Goal: Transaction & Acquisition: Download file/media

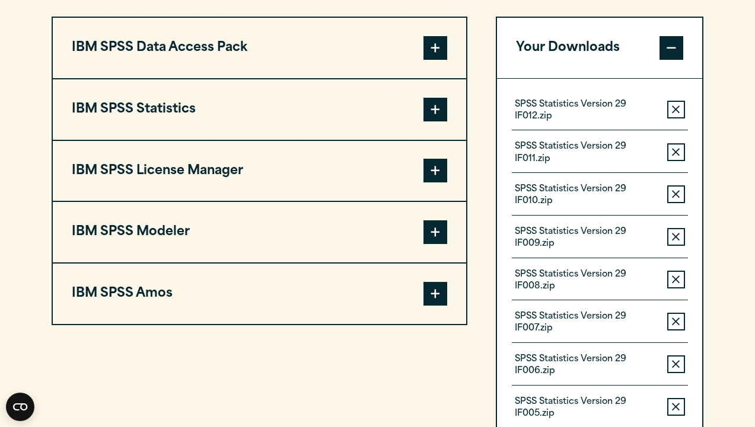
scroll to position [940, 0]
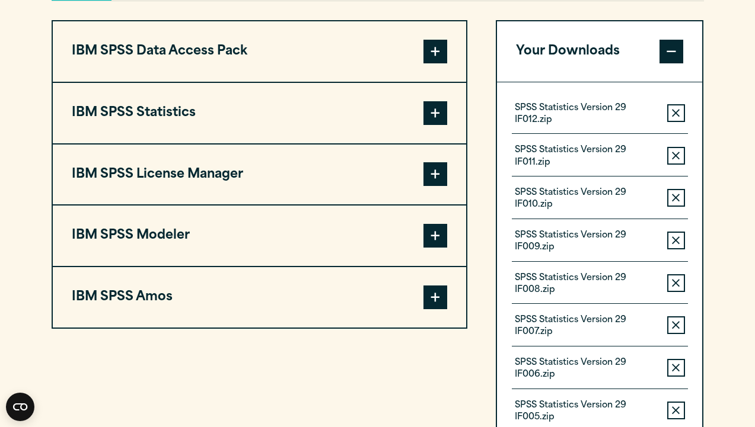
click at [156, 122] on button "IBM SPSS Statistics" at bounding box center [259, 113] width 413 height 60
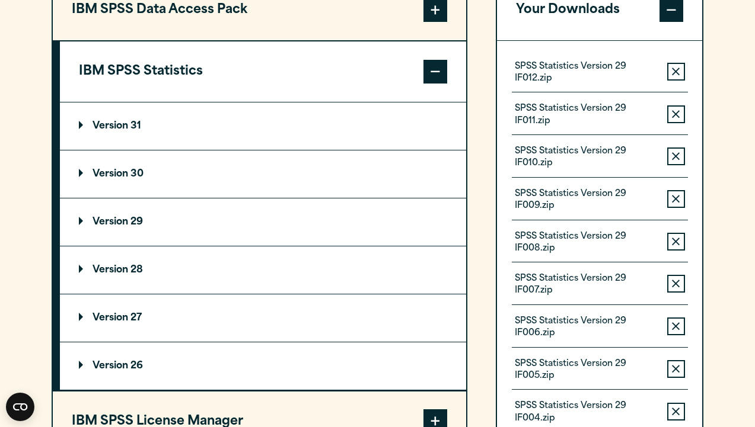
scroll to position [983, 0]
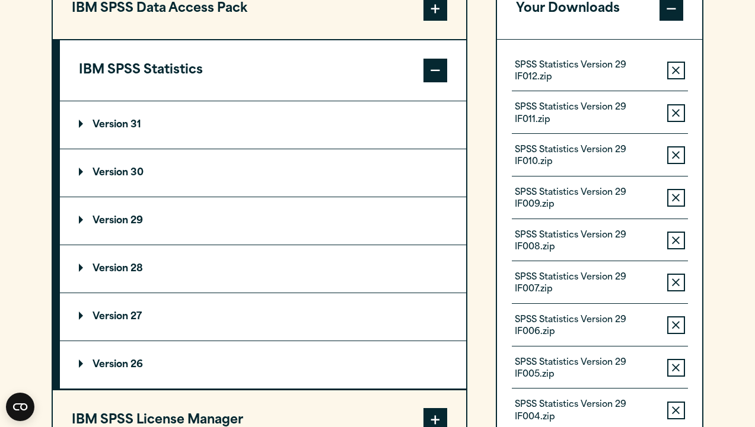
click at [125, 226] on p "Version 29" at bounding box center [111, 220] width 64 height 9
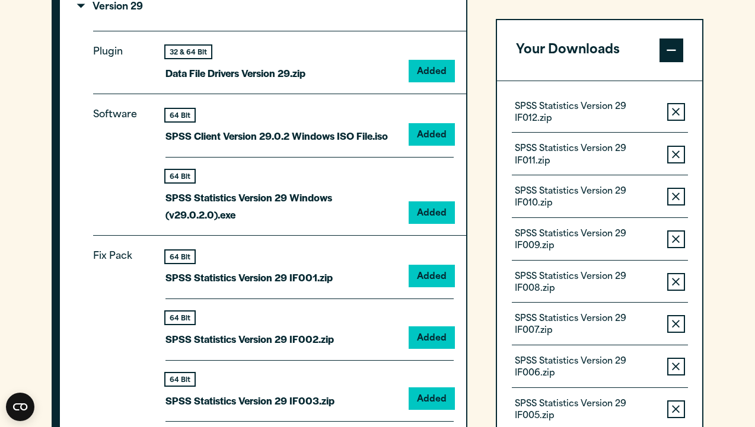
scroll to position [1234, 0]
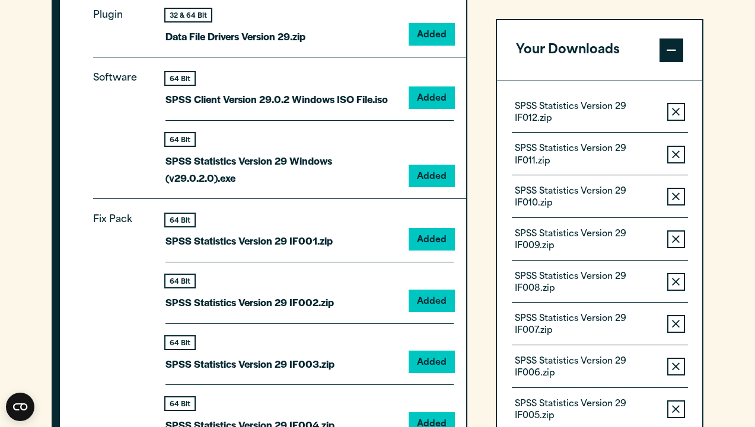
click at [675, 113] on icon "button" at bounding box center [676, 112] width 8 height 8
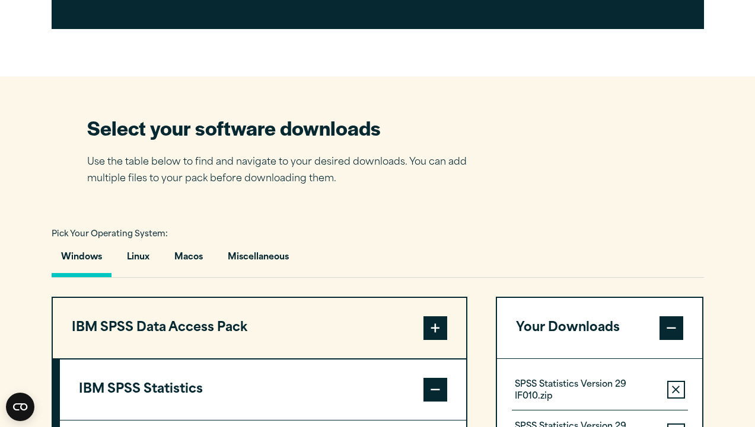
scroll to position [668, 0]
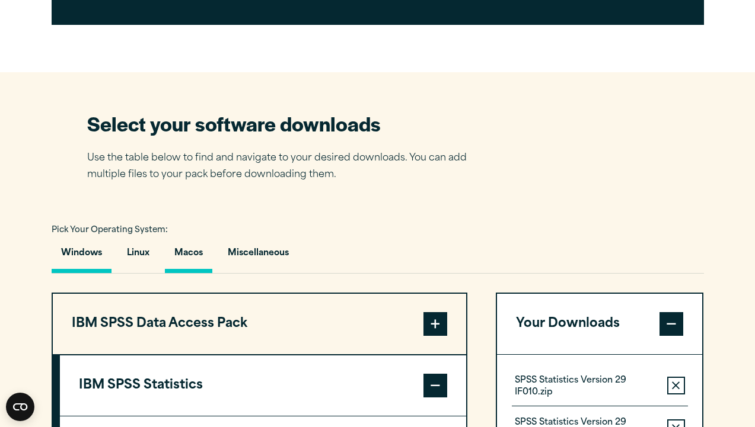
click at [190, 251] on button "Macos" at bounding box center [188, 257] width 47 height 34
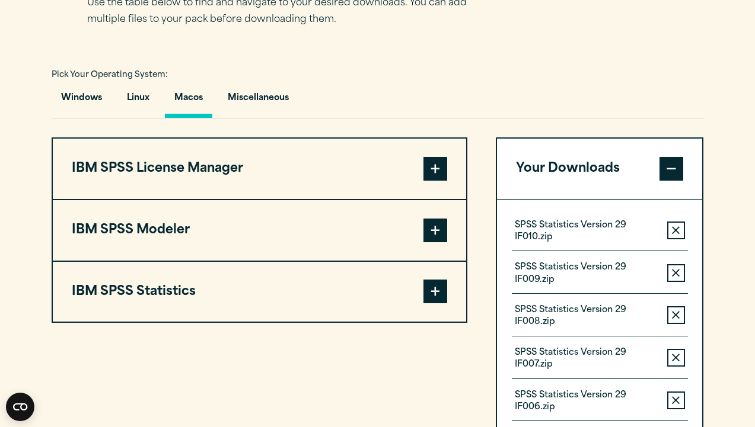
scroll to position [828, 0]
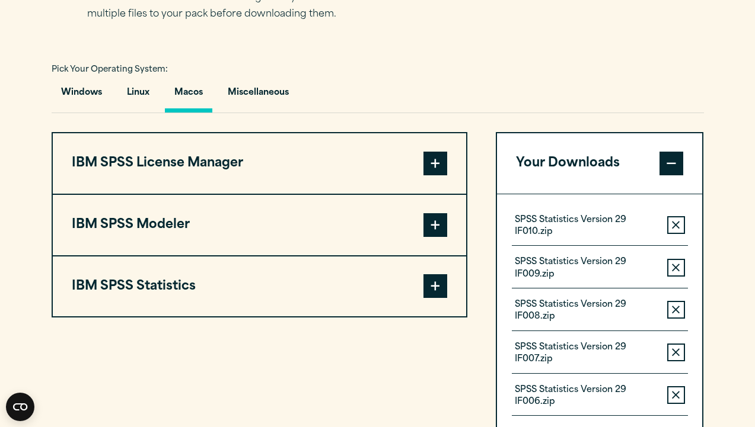
click at [439, 291] on span at bounding box center [435, 287] width 24 height 24
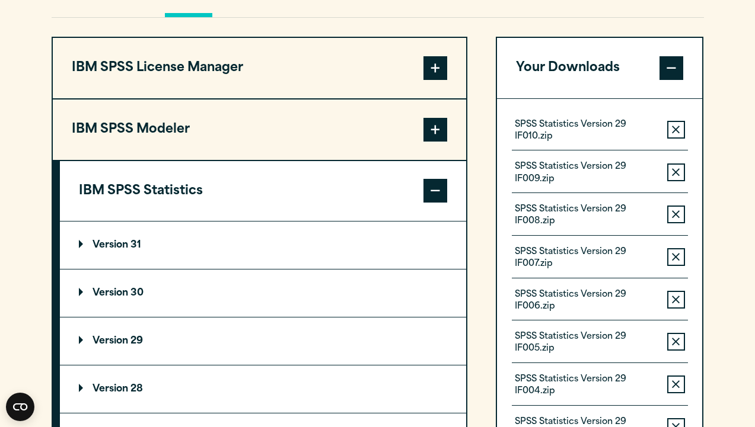
scroll to position [926, 0]
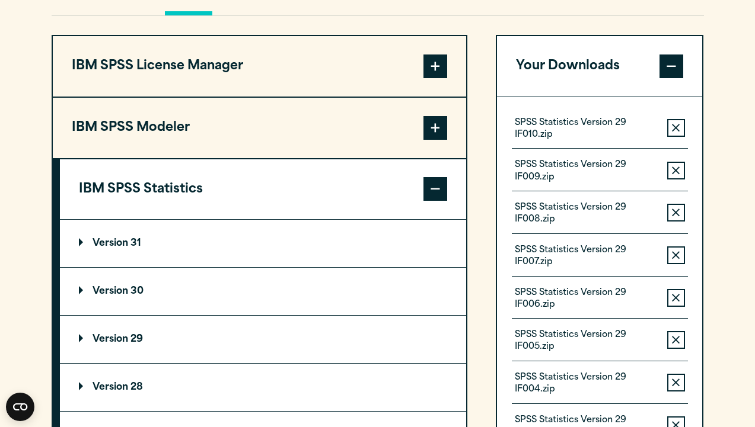
click at [151, 343] on summary "Version 29" at bounding box center [263, 339] width 406 height 47
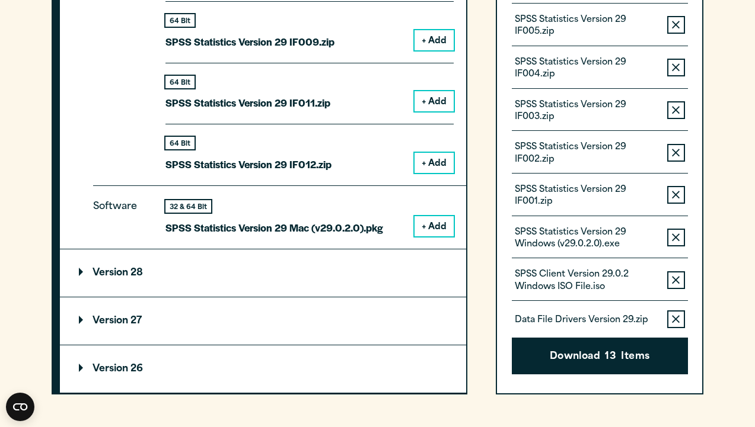
scroll to position [1654, 0]
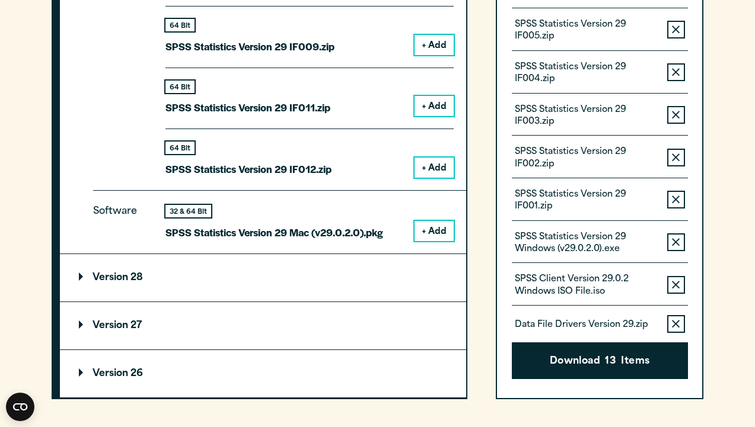
click at [435, 247] on div "Software 32 & 64 Bit SPSS Statistics Version 29 Mac (v29.0.2.0).pkg + Add" at bounding box center [279, 221] width 373 height 63
click at [679, 327] on icon "button" at bounding box center [676, 324] width 8 height 8
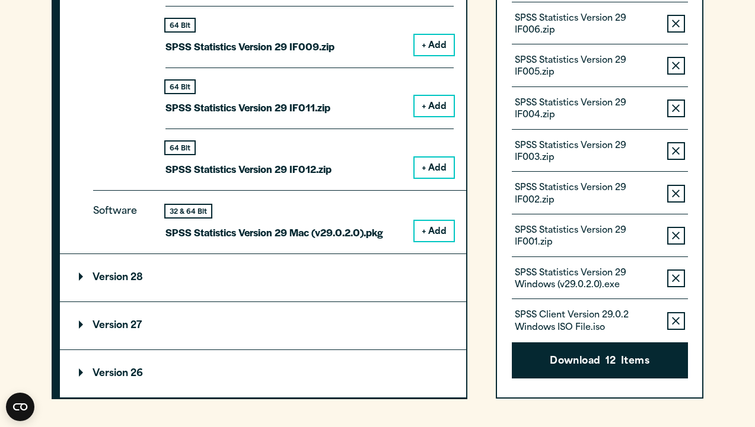
click at [679, 326] on icon "button" at bounding box center [676, 321] width 8 height 8
click at [679, 283] on icon "button" at bounding box center [676, 279] width 8 height 8
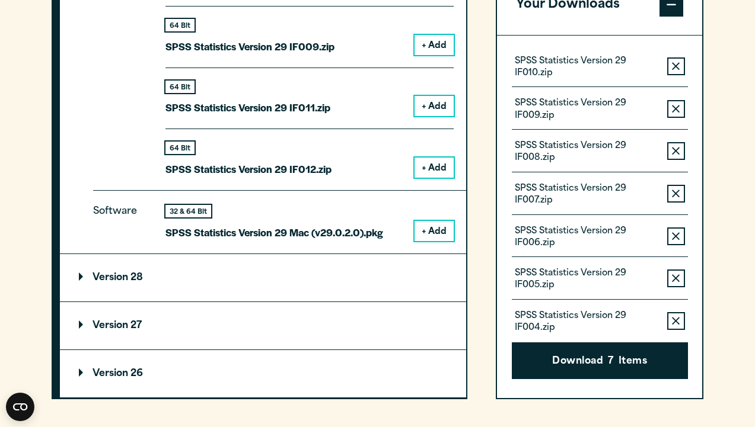
click at [679, 326] on icon "button" at bounding box center [676, 321] width 8 height 8
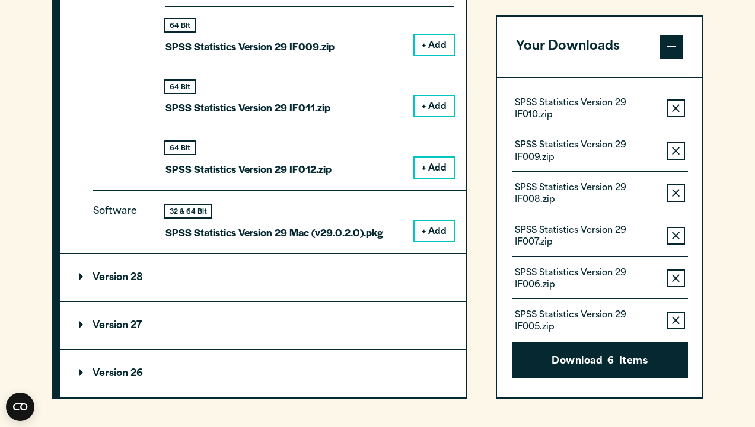
click at [679, 326] on icon "button" at bounding box center [676, 321] width 8 height 8
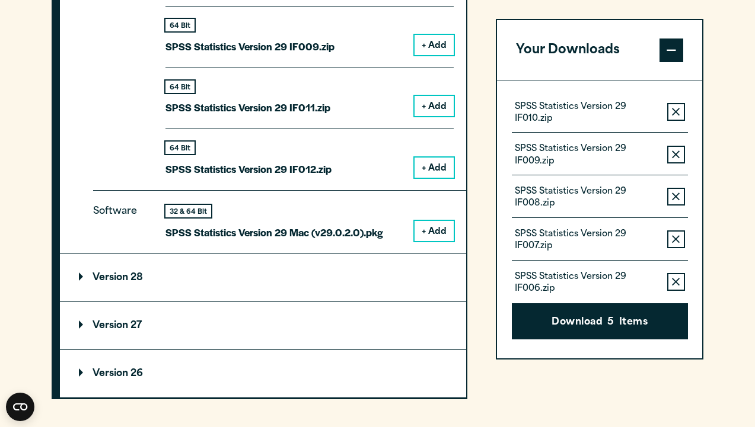
click at [679, 327] on button "Download 5 Items" at bounding box center [600, 322] width 176 height 37
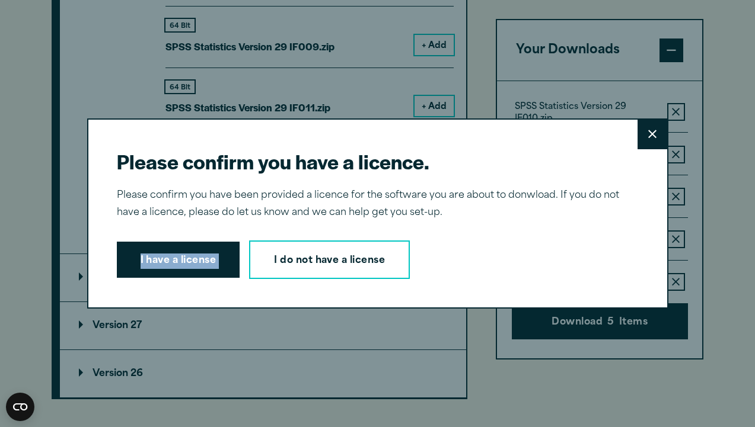
drag, startPoint x: 573, startPoint y: 214, endPoint x: 624, endPoint y: 183, distance: 60.4
click at [626, 188] on div "Please confirm you have a licence. Close Please confirm you have been provided …" at bounding box center [377, 214] width 581 height 191
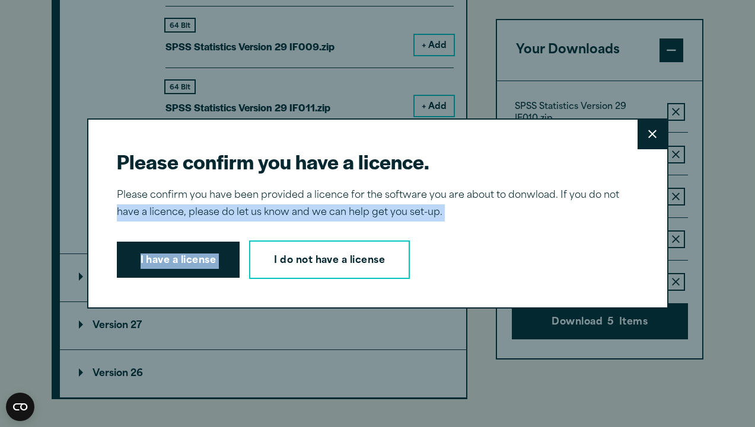
click at [658, 128] on button "Close" at bounding box center [652, 135] width 30 height 30
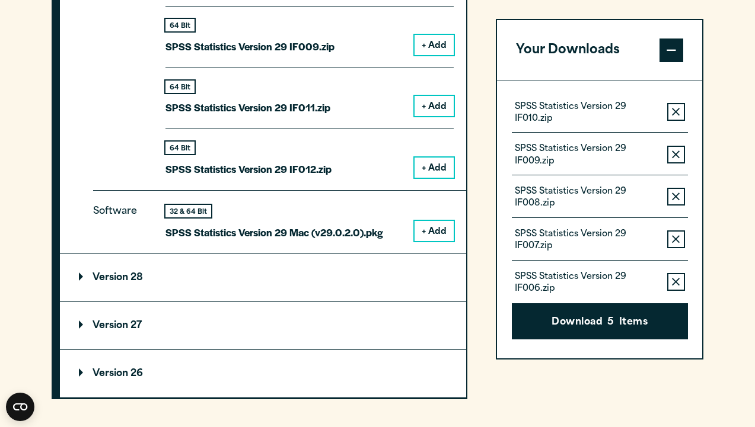
click at [658, 186] on button "Close" at bounding box center [652, 201] width 30 height 30
drag, startPoint x: 684, startPoint y: 147, endPoint x: 683, endPoint y: 113, distance: 34.4
click at [683, 113] on div "SPSS Statistics Version 29 IF010.zip Remove this item from your software downlo…" at bounding box center [600, 197] width 176 height 194
click at [683, 113] on button "Remove this item from your software download list" at bounding box center [676, 112] width 18 height 18
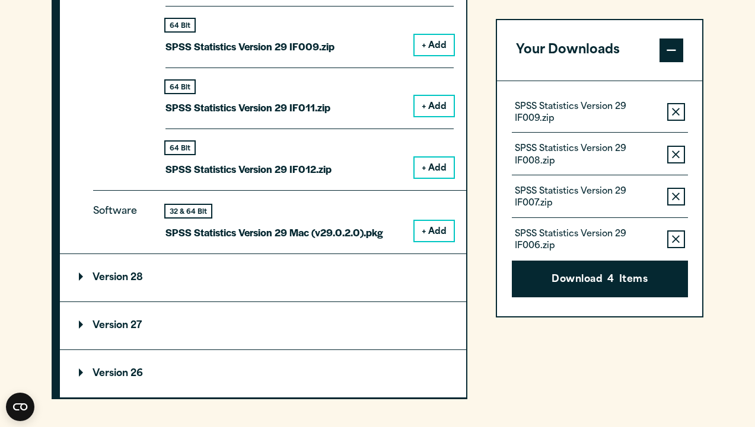
click at [683, 113] on button "Remove this item from your software download list" at bounding box center [676, 112] width 18 height 18
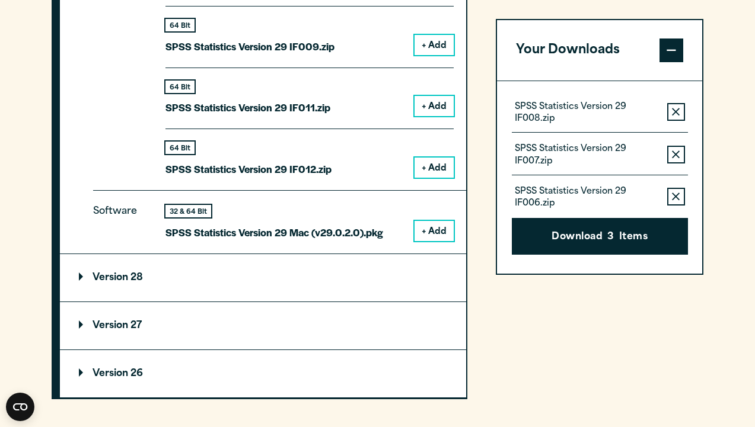
drag, startPoint x: 664, startPoint y: 116, endPoint x: 671, endPoint y: 116, distance: 7.1
click at [665, 116] on div "SPSS Statistics Version 29 IF008.zip Remove this item from your software downlo…" at bounding box center [600, 116] width 176 height 33
click at [674, 116] on button "Remove this item from your software download list" at bounding box center [676, 112] width 18 height 18
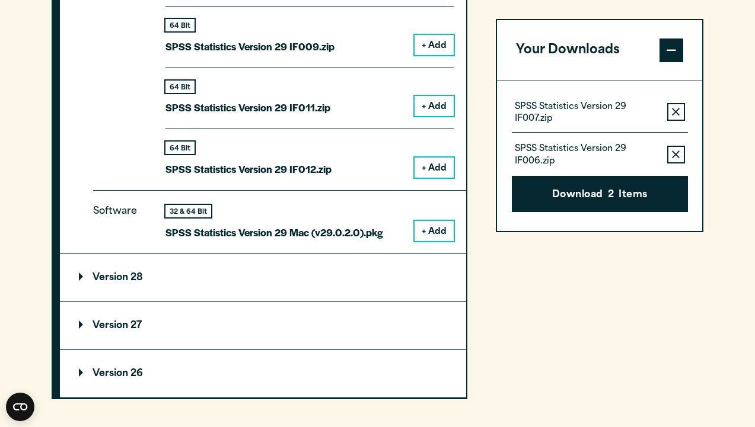
click at [674, 116] on button "Remove this item from your software download list" at bounding box center [676, 112] width 18 height 18
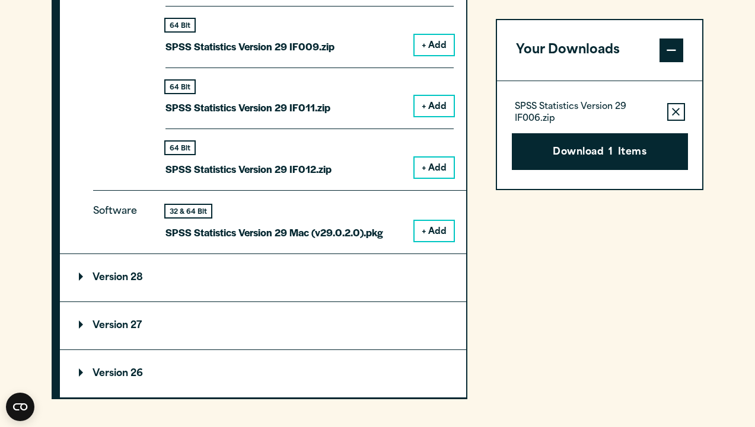
click at [674, 116] on button "Remove this item from your software download list" at bounding box center [676, 112] width 18 height 18
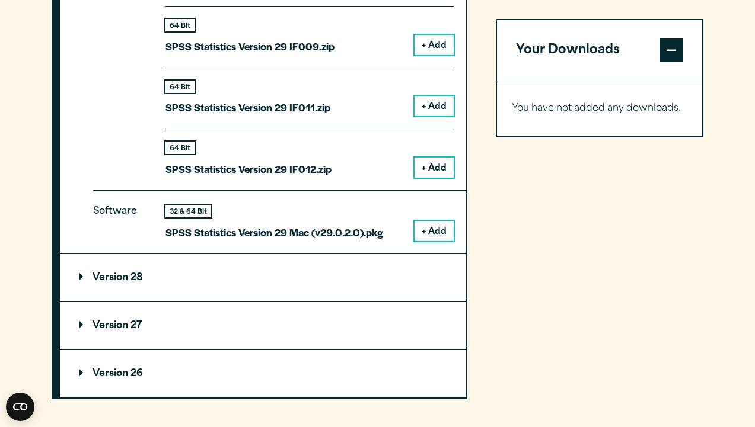
click at [435, 240] on button "+ Add" at bounding box center [433, 231] width 39 height 20
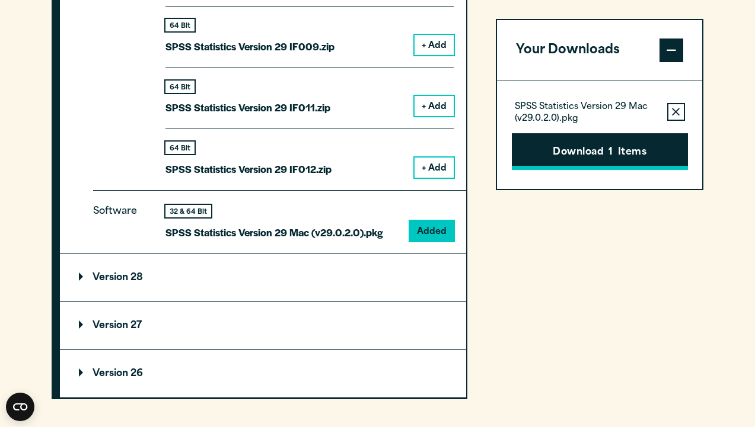
click at [639, 161] on button "Download 1 Items" at bounding box center [600, 151] width 176 height 37
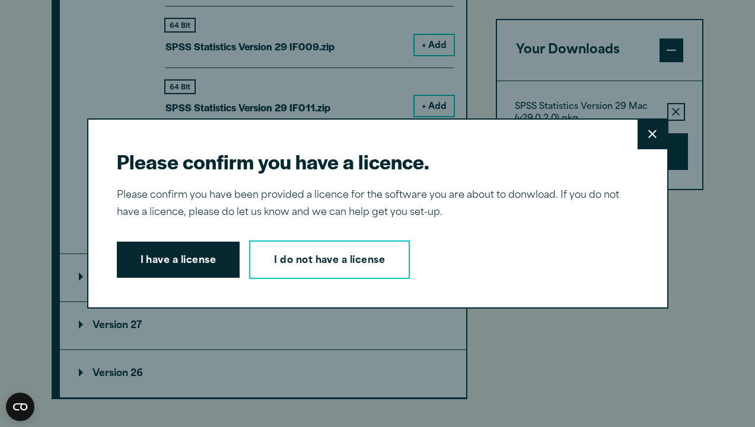
click at [203, 241] on div "I have a license I do not have a license" at bounding box center [373, 260] width 512 height 39
click at [203, 254] on button "I have a license" at bounding box center [178, 260] width 123 height 37
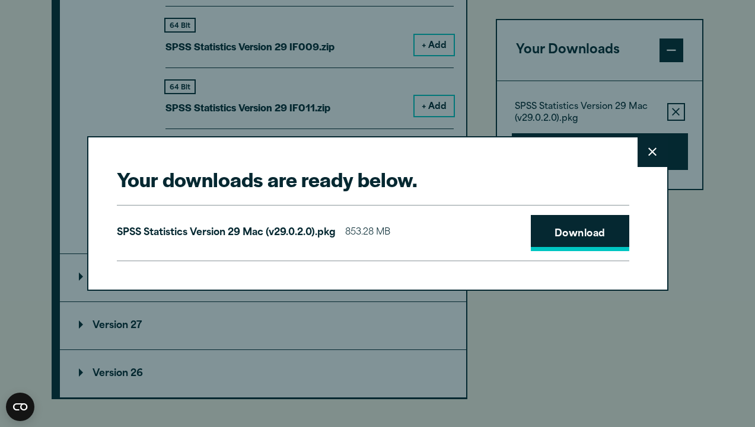
click at [582, 233] on link "Download" at bounding box center [580, 233] width 98 height 37
